Goal: Task Accomplishment & Management: Manage account settings

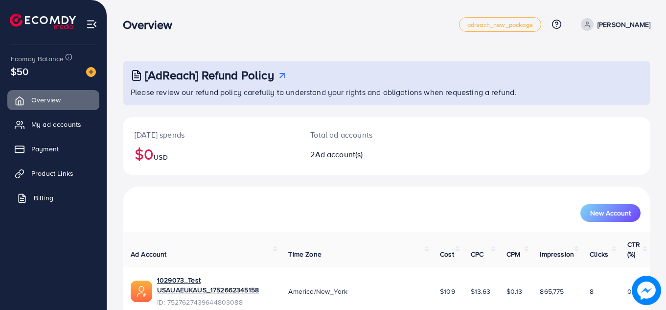
click at [46, 201] on span "Billing" at bounding box center [44, 198] width 20 height 10
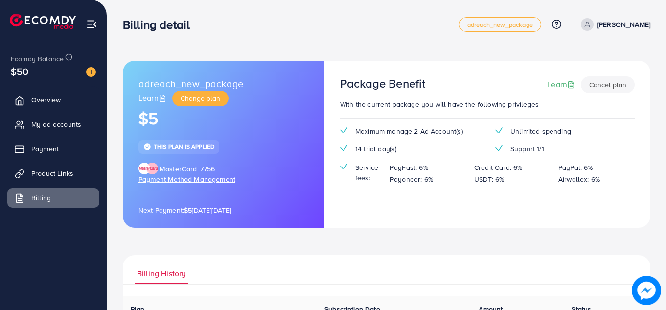
click at [607, 85] on button "Cancel plan" at bounding box center [608, 84] width 54 height 17
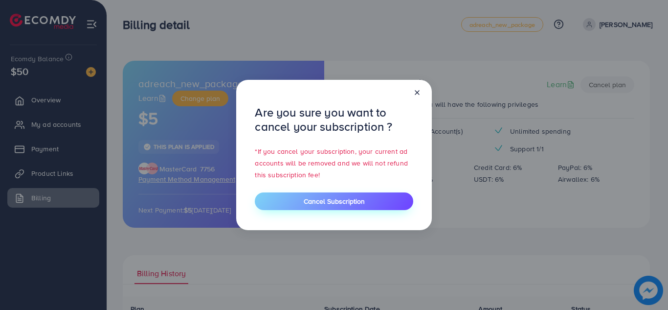
click at [339, 201] on span "Cancel Subscription" at bounding box center [334, 201] width 61 height 10
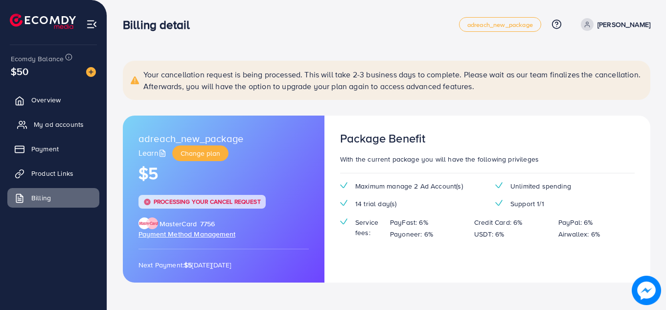
click at [57, 120] on span "My ad accounts" at bounding box center [59, 124] width 50 height 10
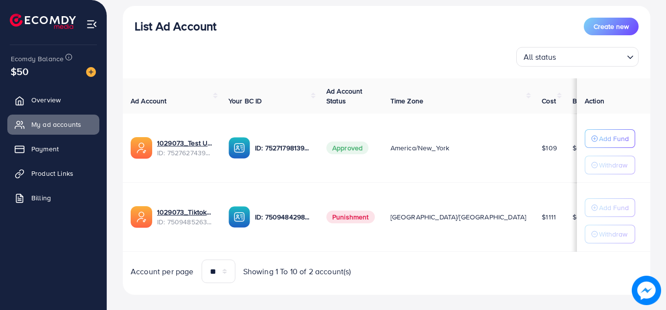
scroll to position [112, 0]
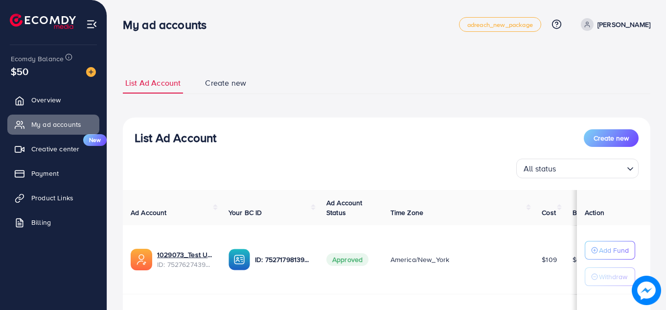
click at [91, 72] on img at bounding box center [91, 72] width 10 height 10
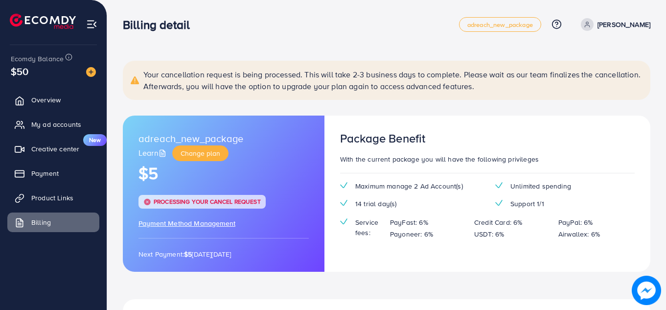
click at [91, 72] on img at bounding box center [91, 72] width 10 height 10
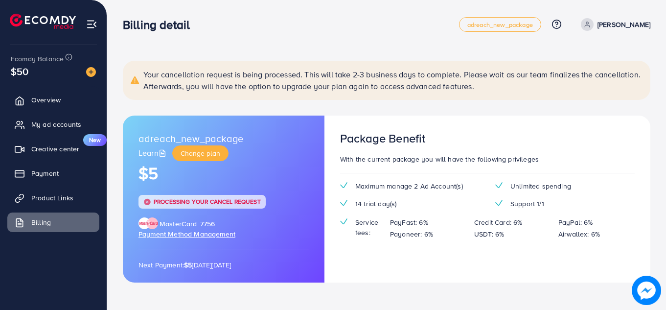
click at [91, 72] on img at bounding box center [91, 72] width 10 height 10
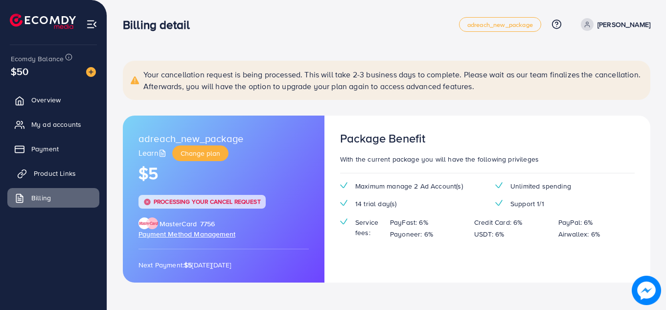
click at [72, 171] on span "Product Links" at bounding box center [55, 173] width 42 height 10
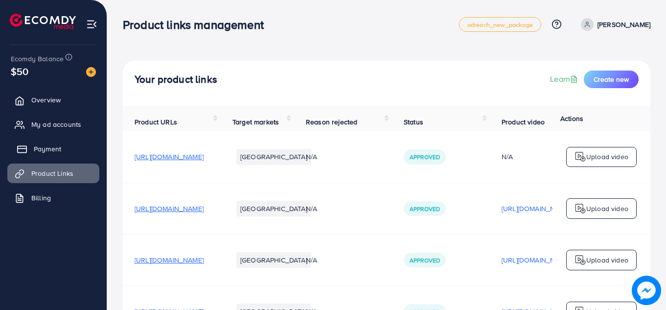
click at [56, 152] on span "Payment" at bounding box center [47, 149] width 27 height 10
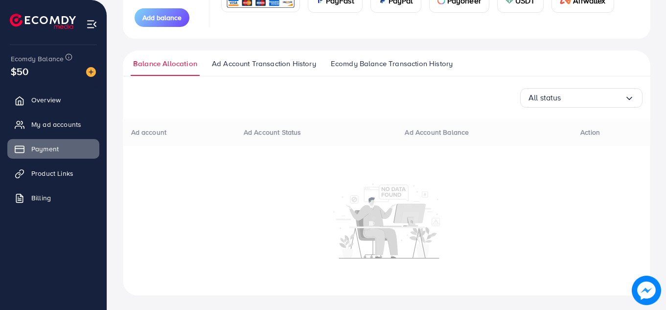
scroll to position [161, 0]
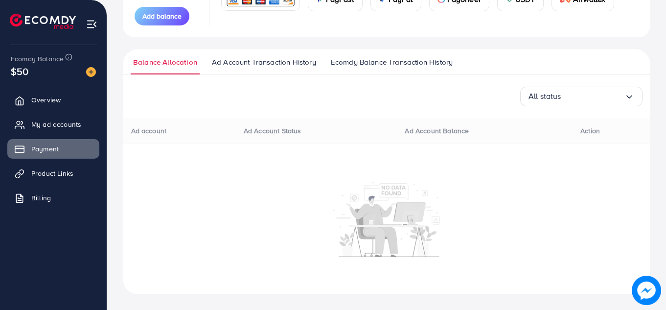
click at [353, 59] on span "Ecomdy Balance Transaction History" at bounding box center [392, 62] width 122 height 11
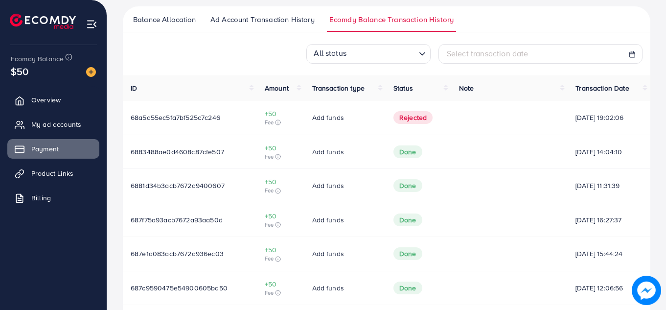
scroll to position [205, 0]
click at [189, 150] on span "6883488ae0d4608c87cfe507" at bounding box center [177, 151] width 93 height 10
copy span "6883488ae0d4608c87cfe507"
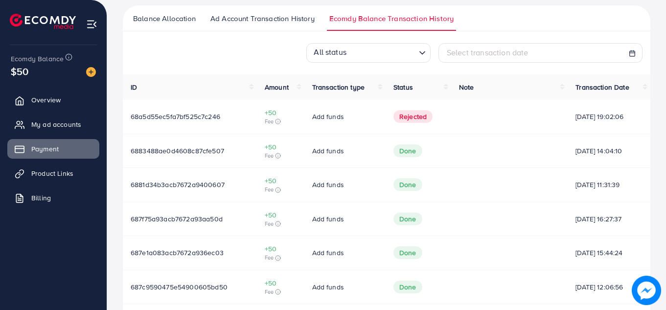
click at [170, 53] on div "All status Loading... Select transaction date" at bounding box center [387, 53] width 528 height 20
